Goal: Task Accomplishment & Management: Manage account settings

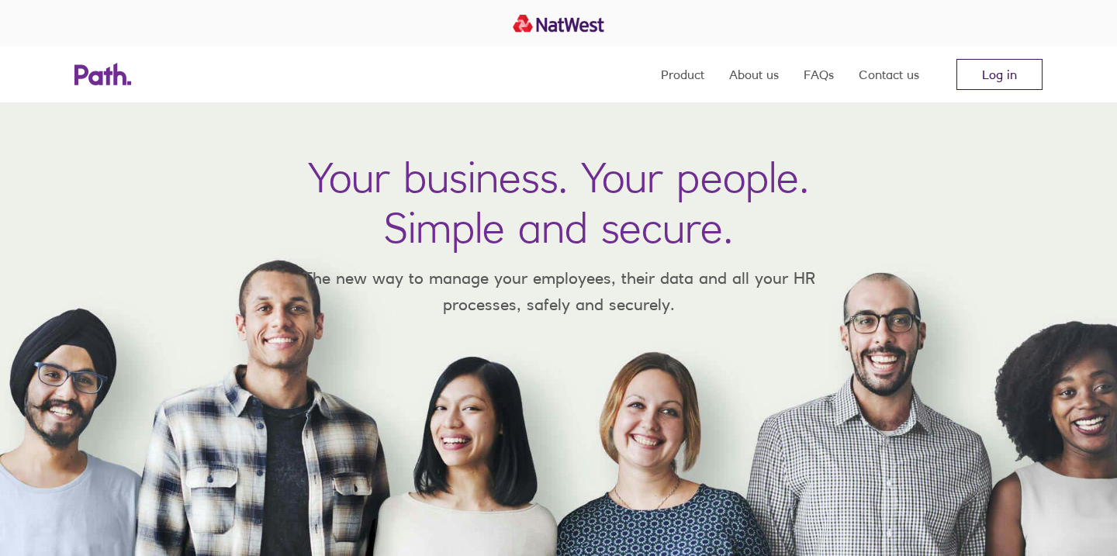
click at [1019, 69] on link "Log in" at bounding box center [1000, 74] width 86 height 31
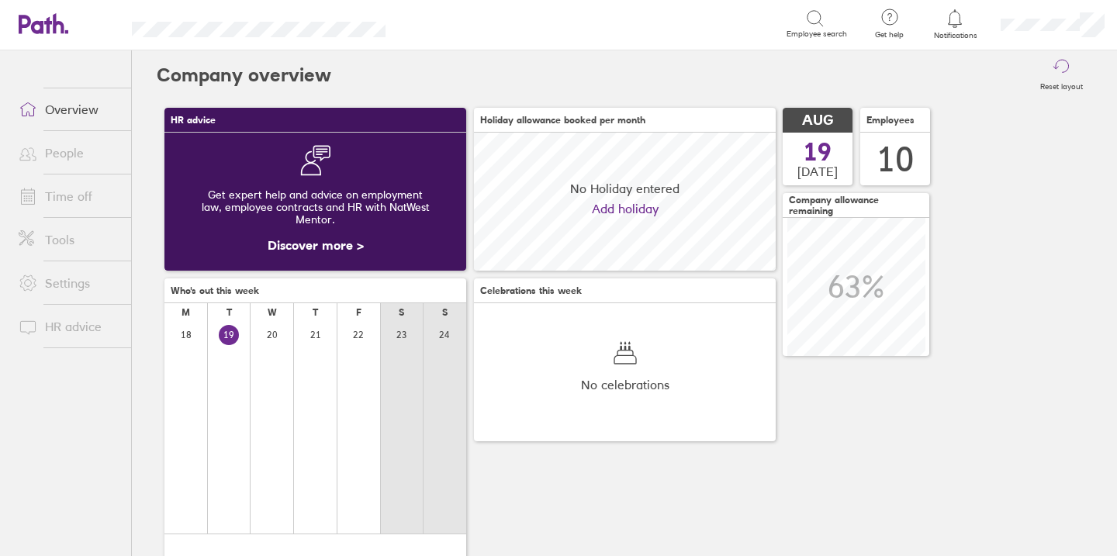
scroll to position [138, 302]
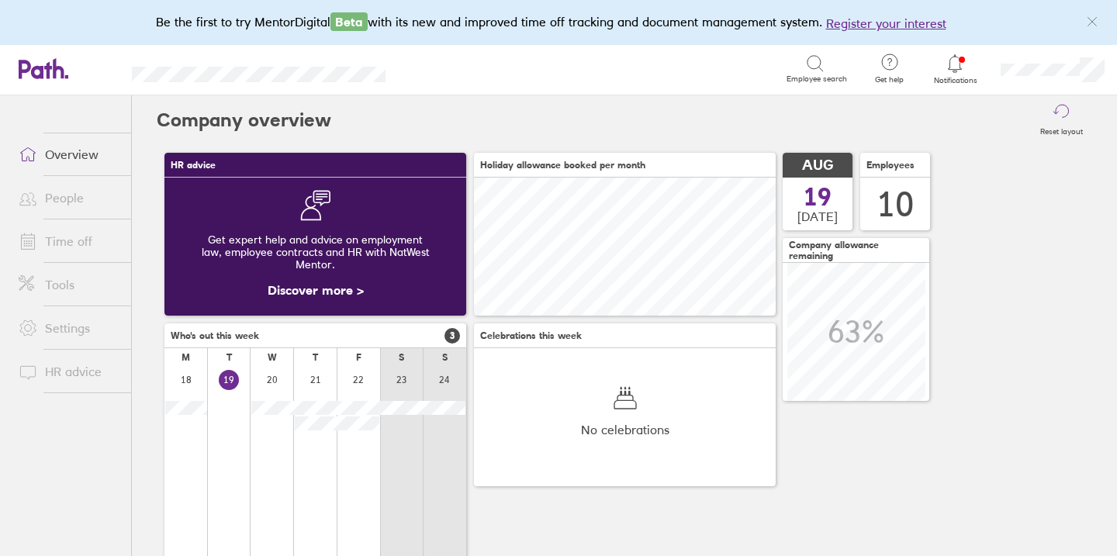
click at [67, 238] on link "Time off" at bounding box center [68, 241] width 125 height 31
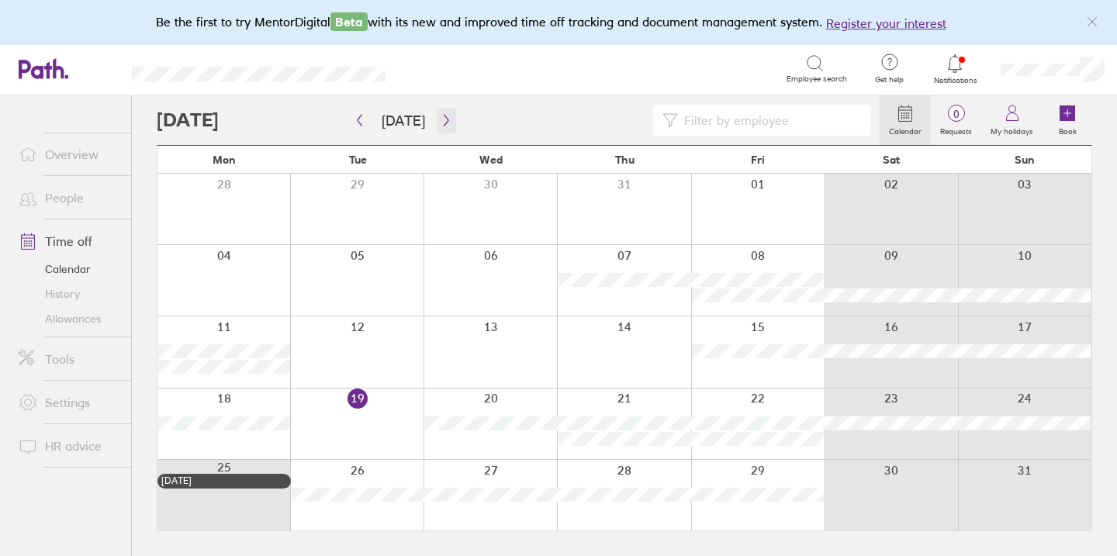
click at [437, 122] on button "button" at bounding box center [446, 121] width 19 height 26
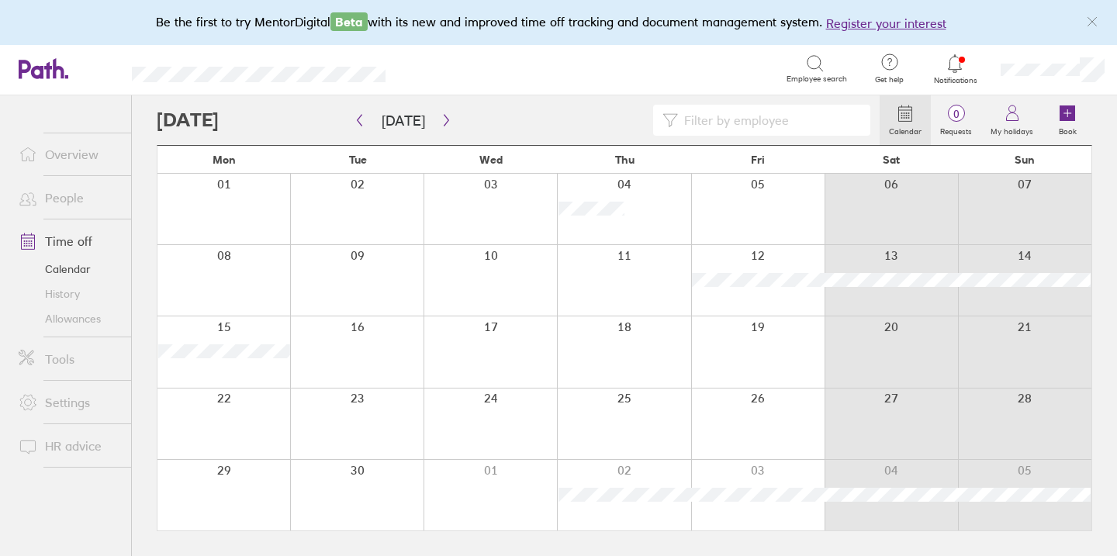
click at [644, 282] on div at bounding box center [623, 280] width 133 height 71
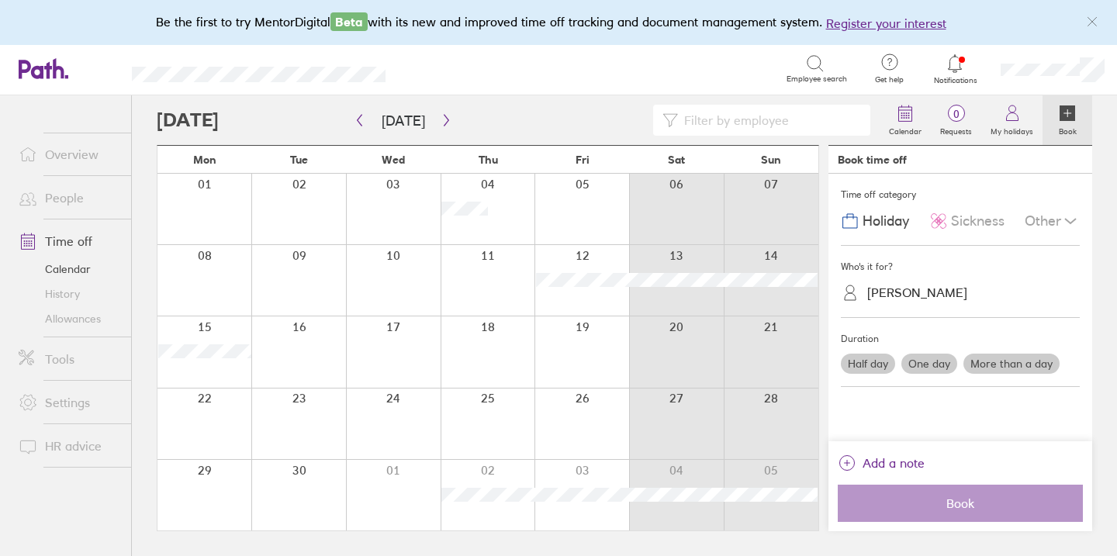
click at [875, 365] on label "Half day" at bounding box center [868, 364] width 54 height 20
click at [0, 0] on input "Half day" at bounding box center [0, 0] width 0 height 0
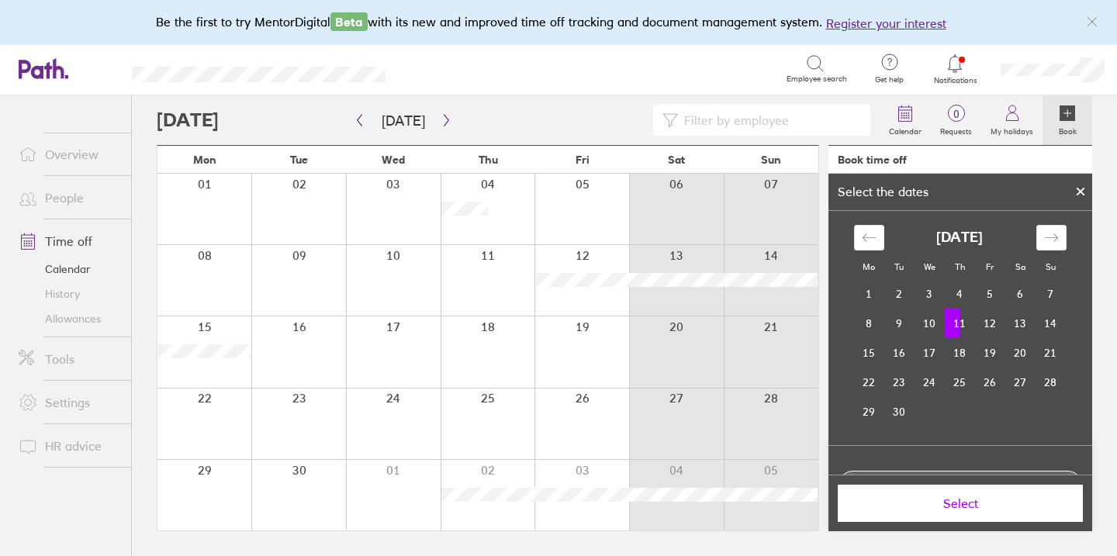
click at [968, 324] on td "11" at bounding box center [960, 323] width 30 height 29
click at [958, 320] on td "11" at bounding box center [960, 323] width 30 height 29
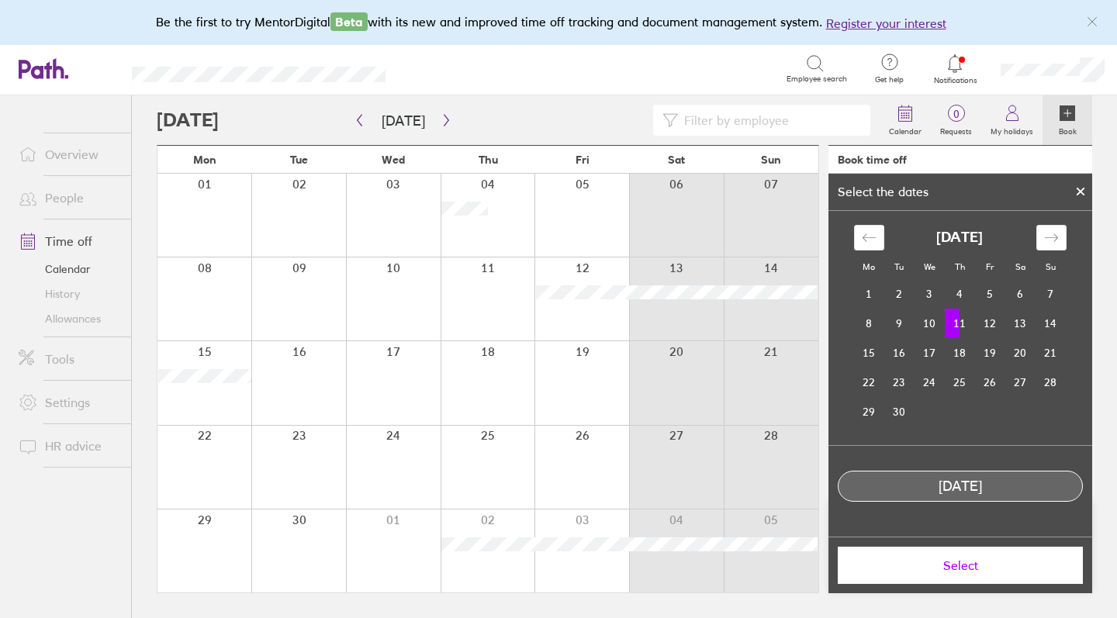
click at [966, 323] on td "11" at bounding box center [960, 323] width 30 height 29
click at [929, 323] on td "10" at bounding box center [930, 323] width 30 height 29
click at [967, 323] on td "11" at bounding box center [960, 323] width 30 height 29
click at [964, 549] on button "Select" at bounding box center [960, 565] width 245 height 37
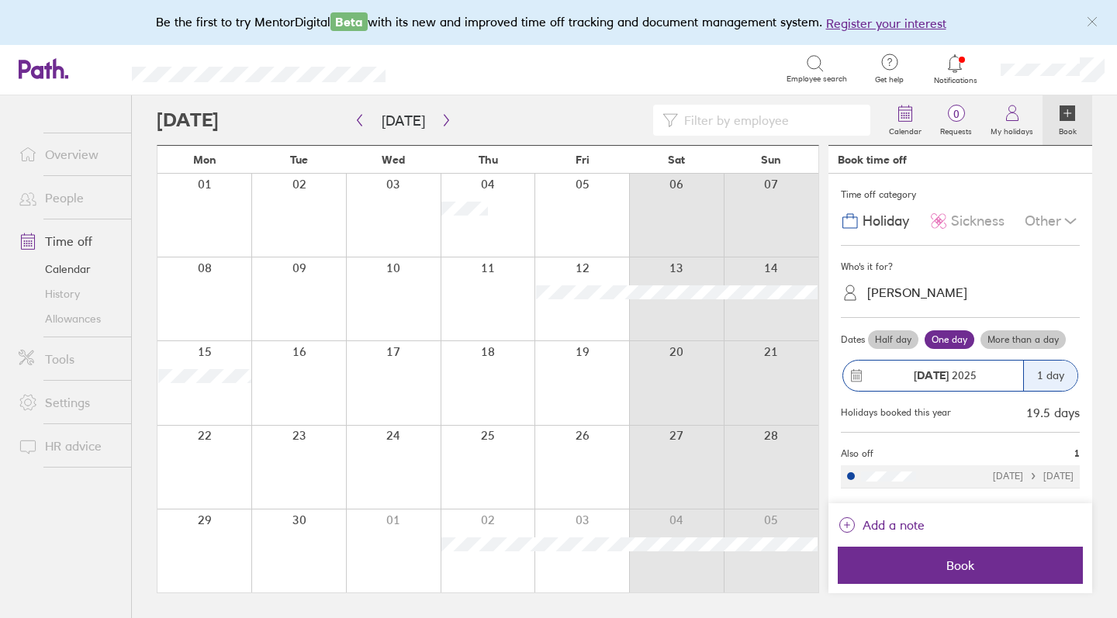
click at [900, 341] on label "Half day" at bounding box center [893, 340] width 50 height 19
click at [0, 0] on input "Half day" at bounding box center [0, 0] width 0 height 0
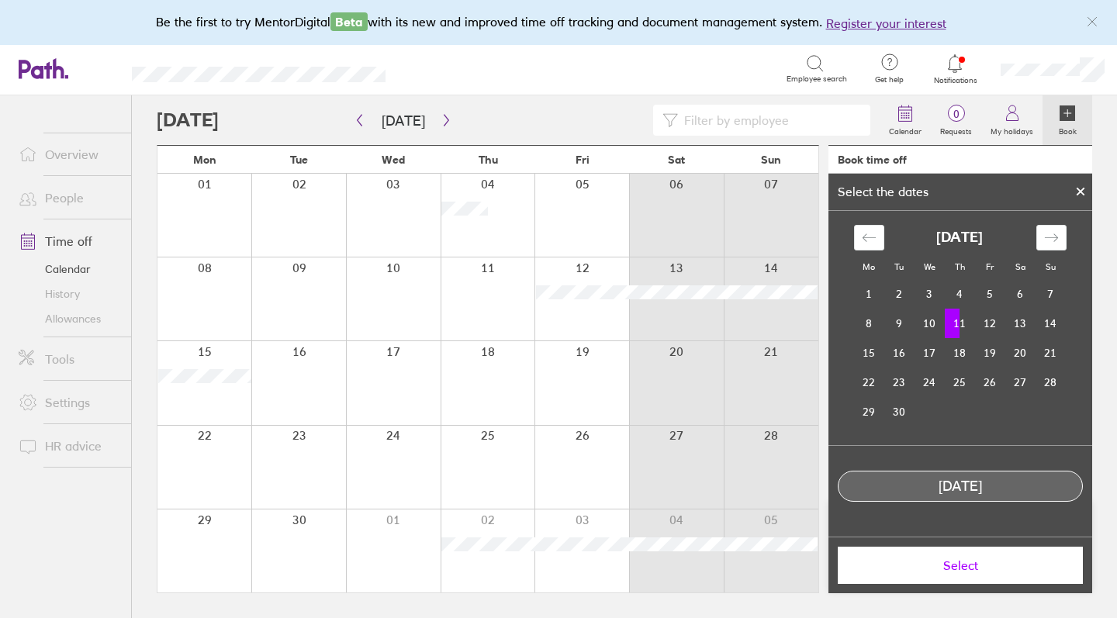
click at [967, 324] on td "11" at bounding box center [960, 323] width 30 height 29
click at [1005, 492] on div "[DATE]" at bounding box center [961, 487] width 244 height 16
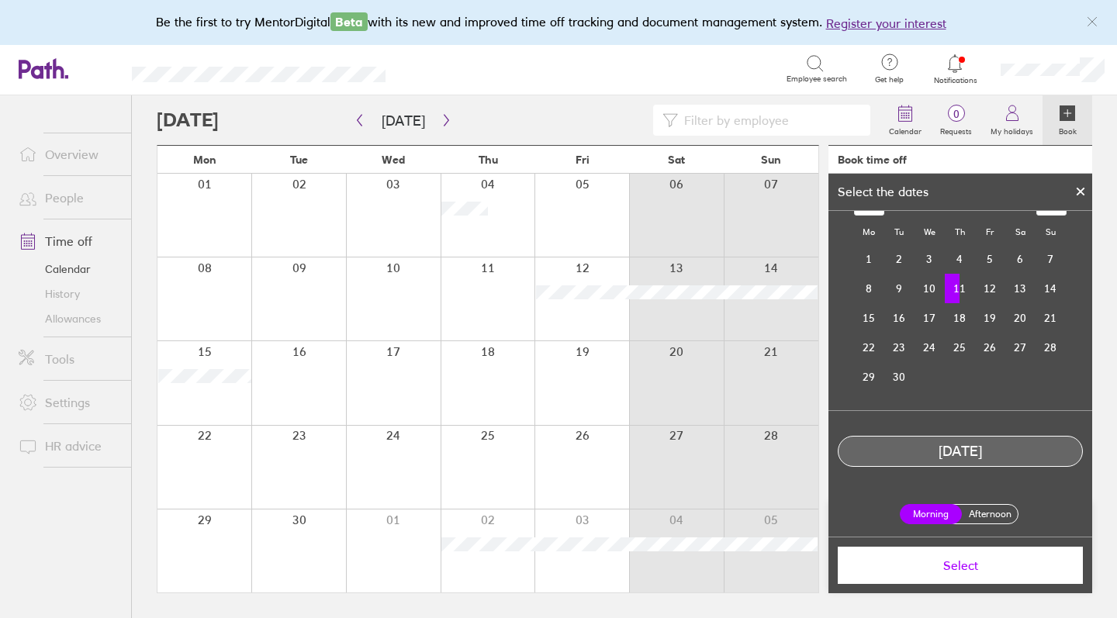
scroll to position [34, 0]
click at [992, 520] on label "Afternoon" at bounding box center [990, 515] width 62 height 19
click at [0, 0] on input "Afternoon" at bounding box center [0, 0] width 0 height 0
click at [978, 553] on button "Select" at bounding box center [960, 565] width 245 height 37
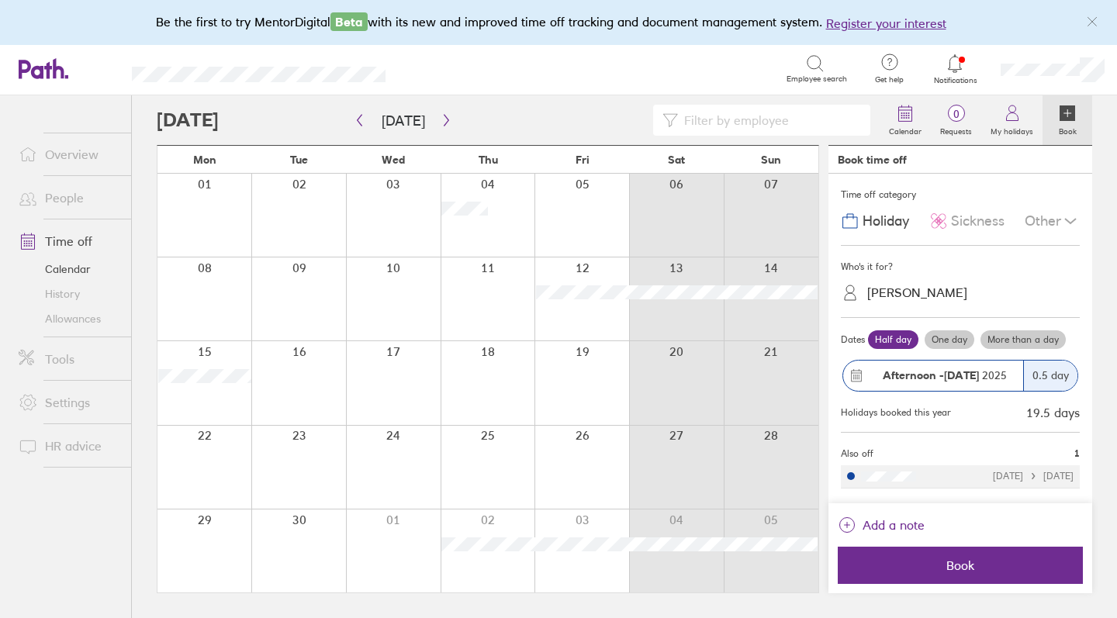
scroll to position [0, 0]
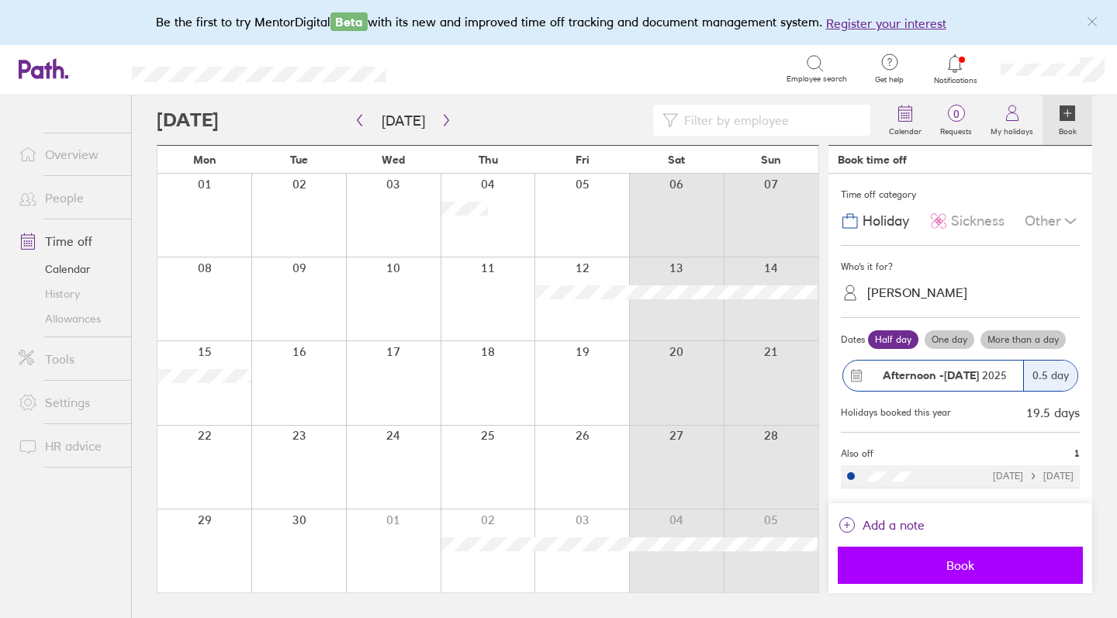
click at [983, 555] on span "Book" at bounding box center [960, 566] width 223 height 14
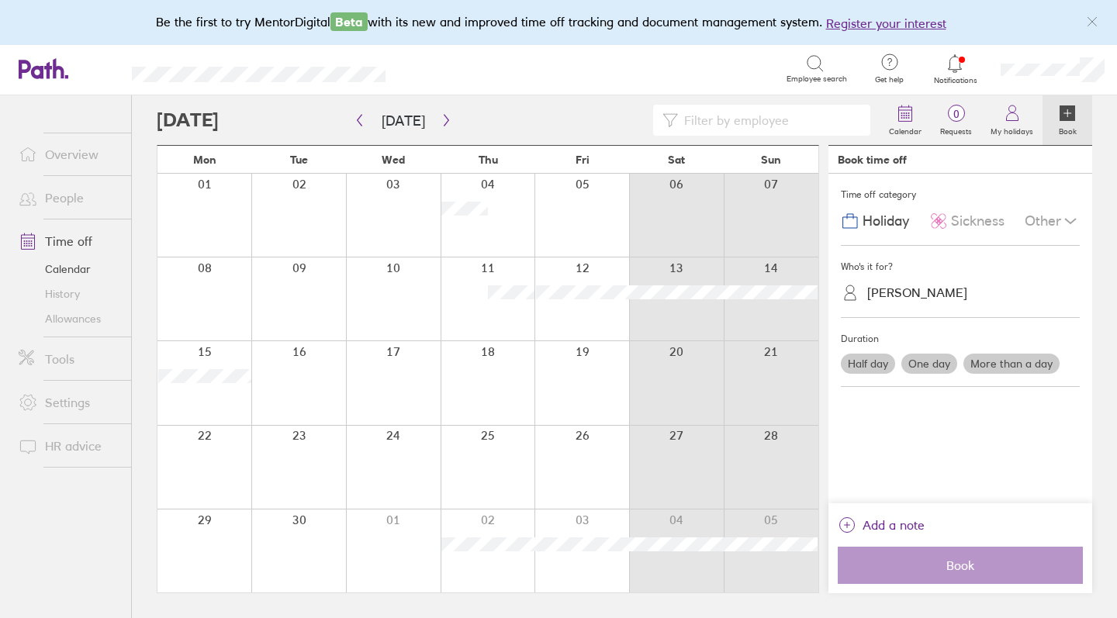
click at [954, 64] on icon at bounding box center [955, 63] width 19 height 19
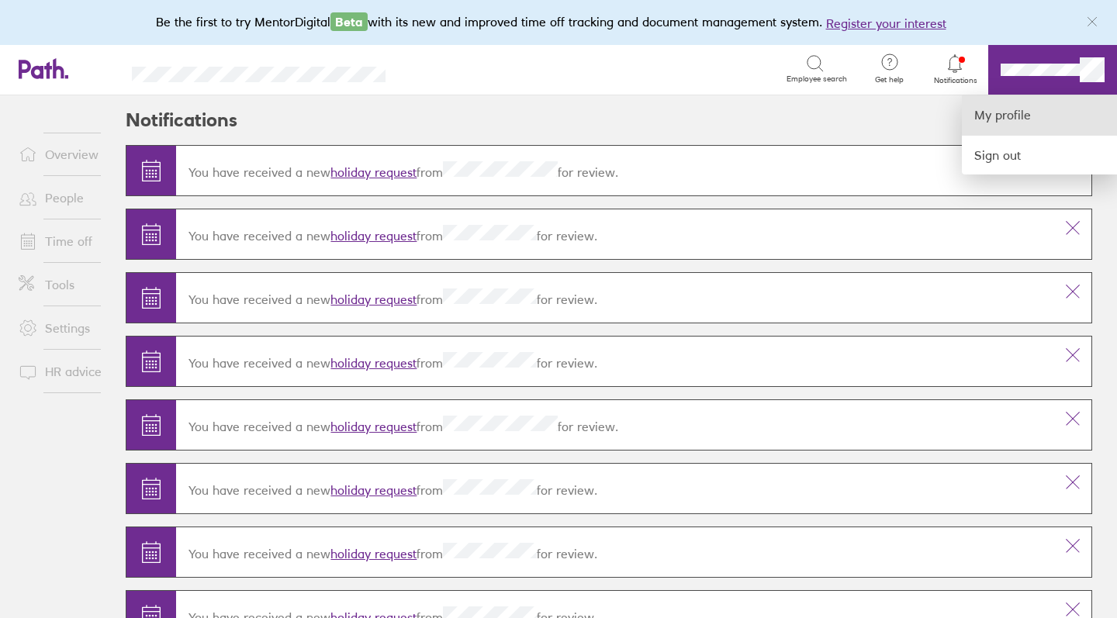
click at [1002, 113] on link "My profile" at bounding box center [1039, 115] width 155 height 40
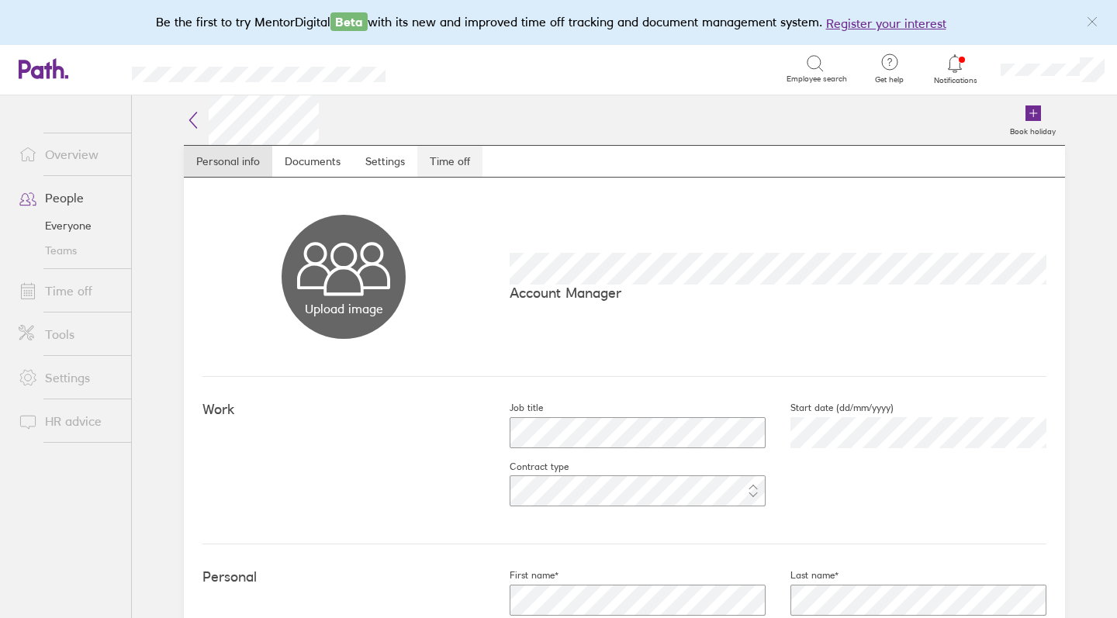
click at [432, 154] on link "Time off" at bounding box center [449, 161] width 65 height 31
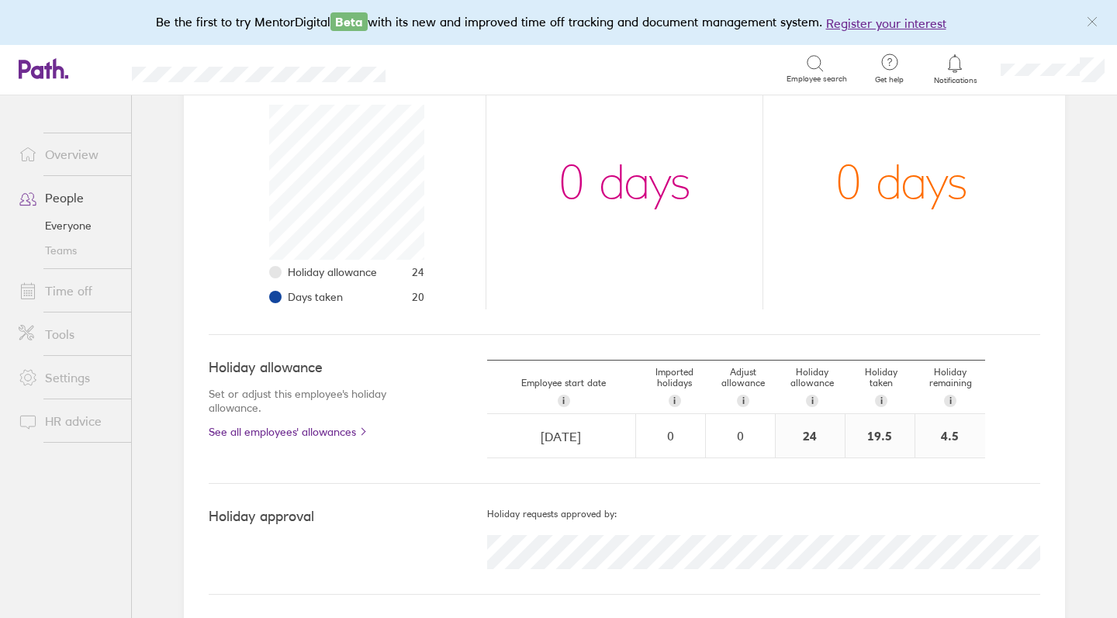
scroll to position [227, 0]
